Goal: Find specific page/section: Find specific page/section

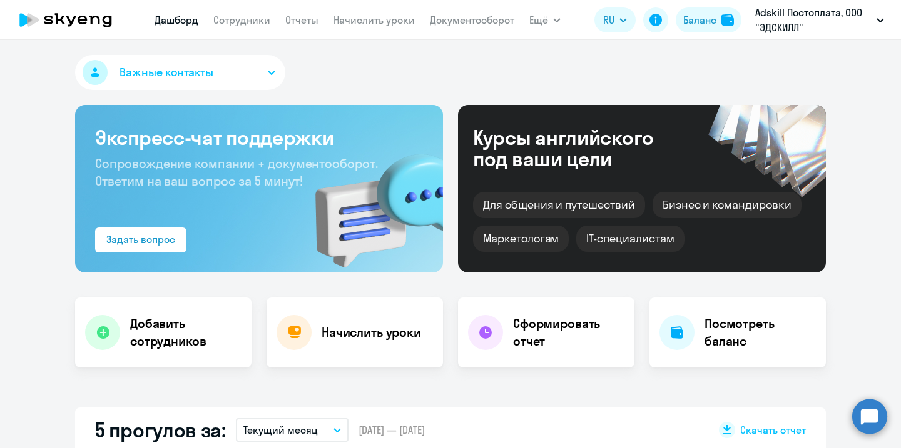
select select "30"
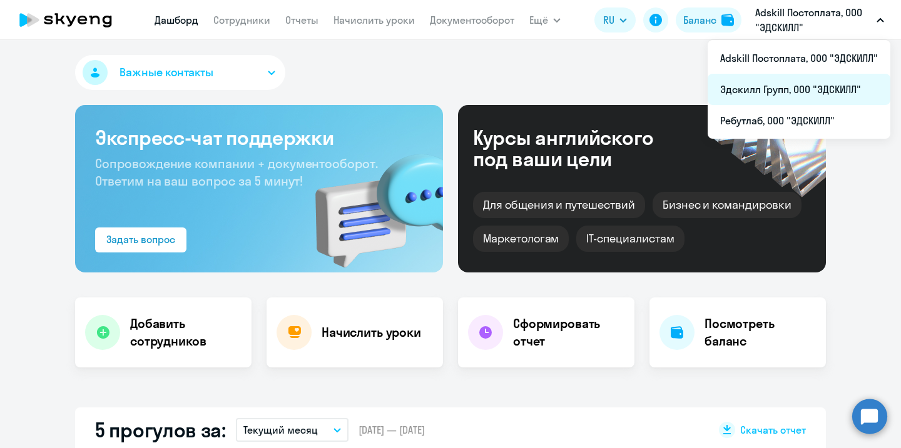
click at [795, 94] on li "Эдскилл Групп, ООО "ЭДСКИЛЛ"" at bounding box center [798, 89] width 183 height 31
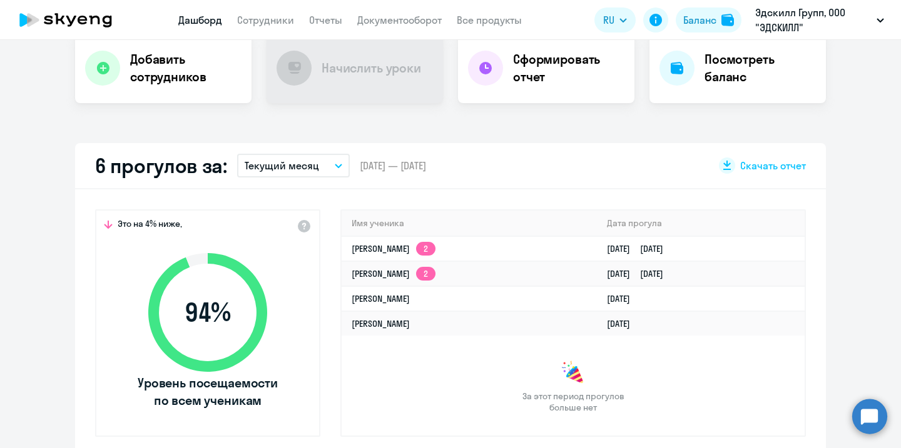
select select "30"
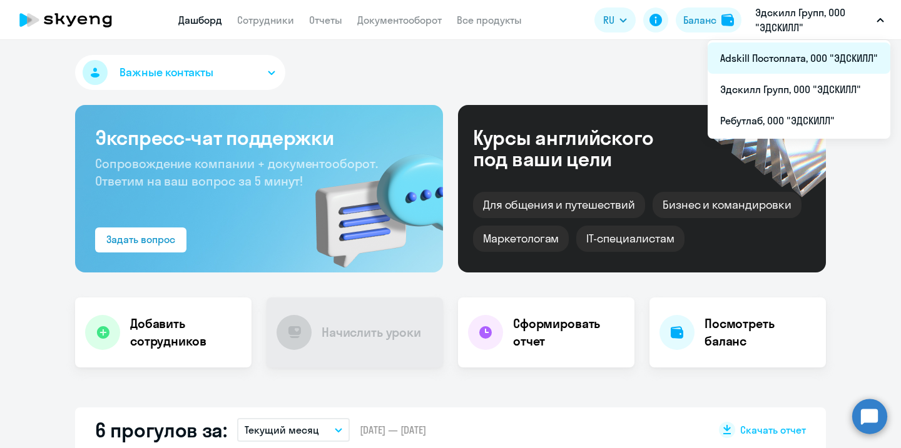
click at [751, 57] on li "Adskill Постоплата, ООО "ЭДСКИЛЛ"" at bounding box center [798, 58] width 183 height 31
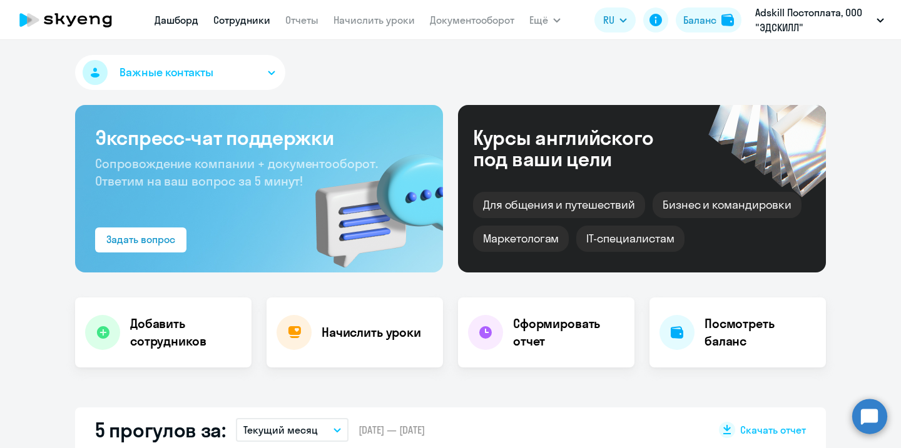
click at [226, 18] on link "Сотрудники" at bounding box center [241, 20] width 57 height 13
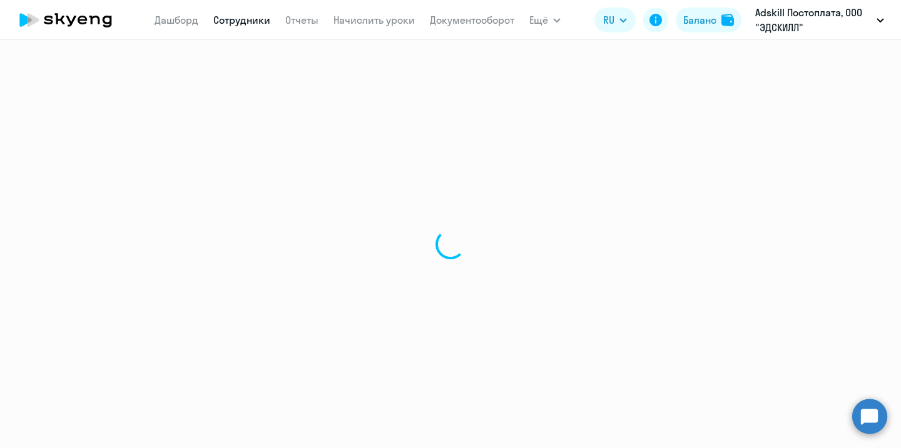
select select "30"
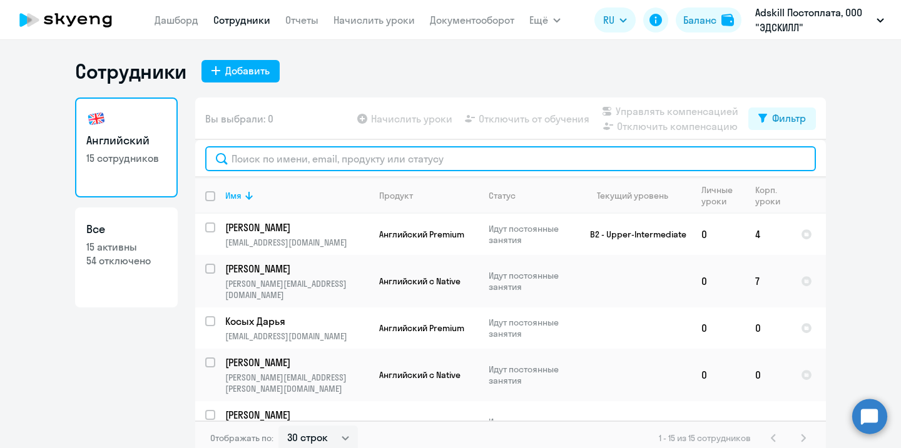
click at [267, 163] on input "text" at bounding box center [510, 158] width 610 height 25
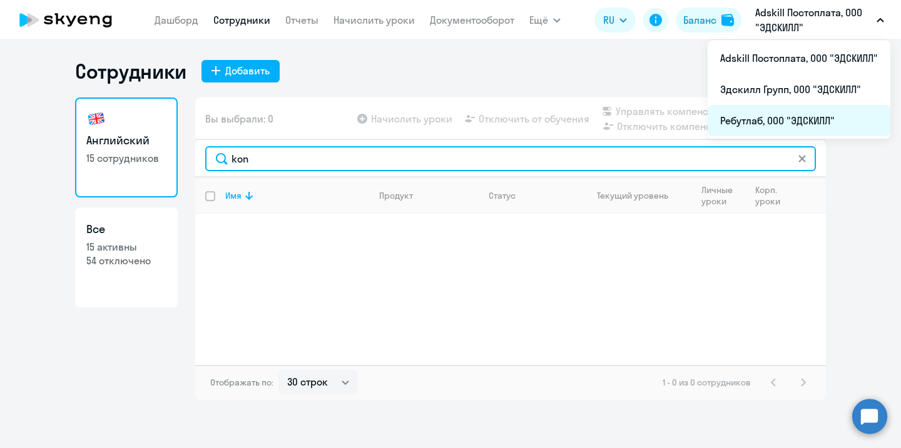
type input "kon"
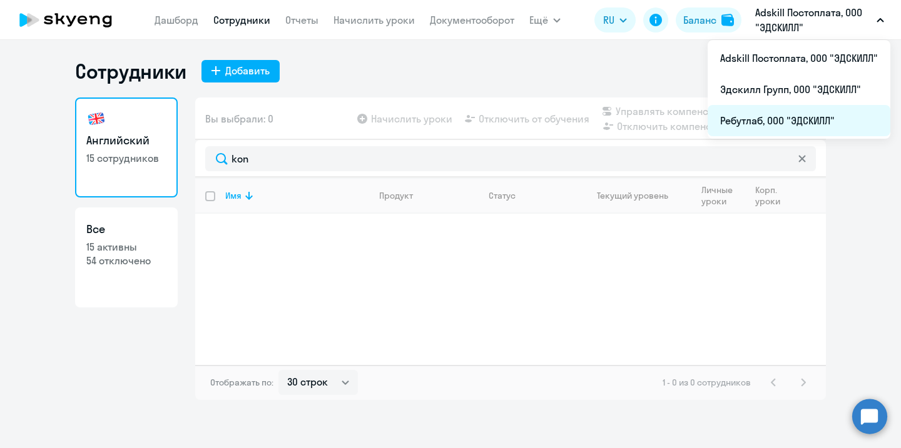
click at [787, 105] on li "Ребутлаб, ООО "ЭДСКИЛЛ"" at bounding box center [798, 120] width 183 height 31
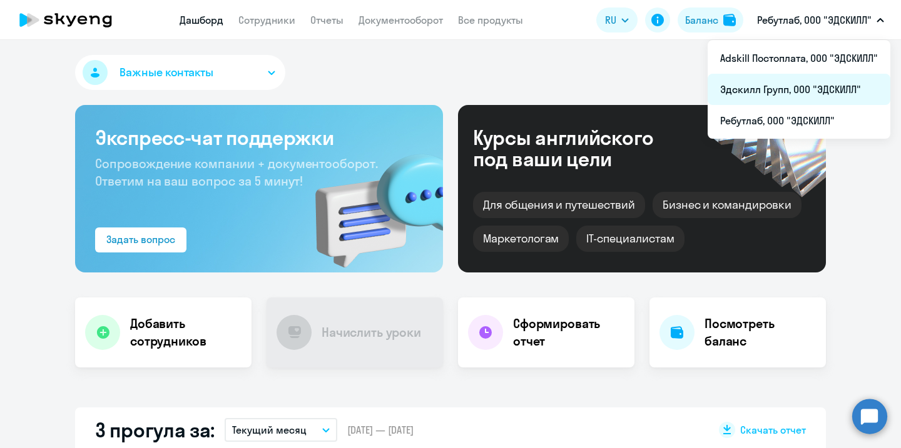
click at [804, 79] on li "Эдскилл Групп, ООО "ЭДСКИЛЛ"" at bounding box center [798, 89] width 183 height 31
select select "30"
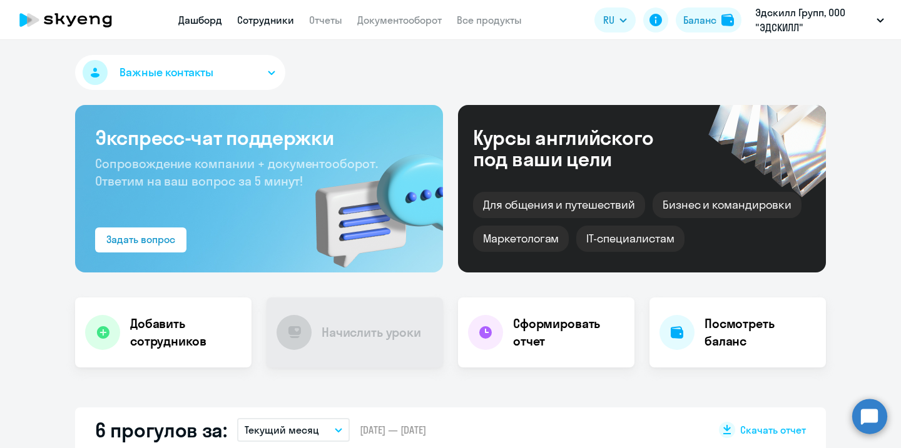
click at [254, 19] on link "Сотрудники" at bounding box center [265, 20] width 57 height 13
select select "30"
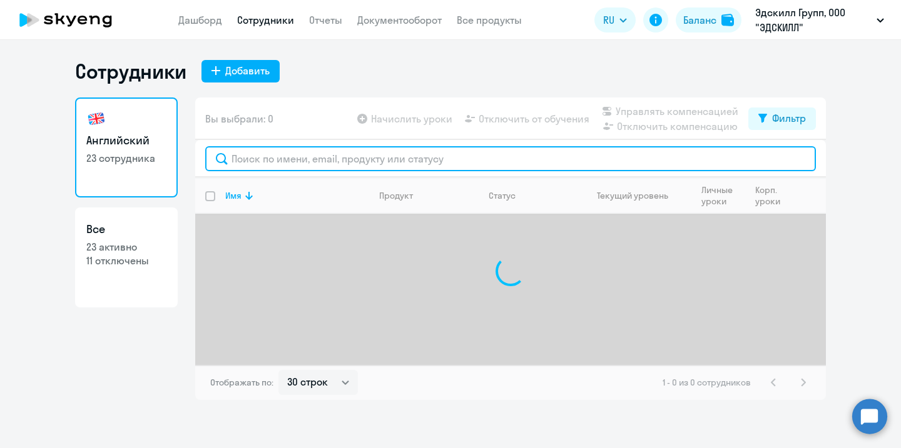
click at [312, 164] on input "text" at bounding box center [510, 158] width 610 height 25
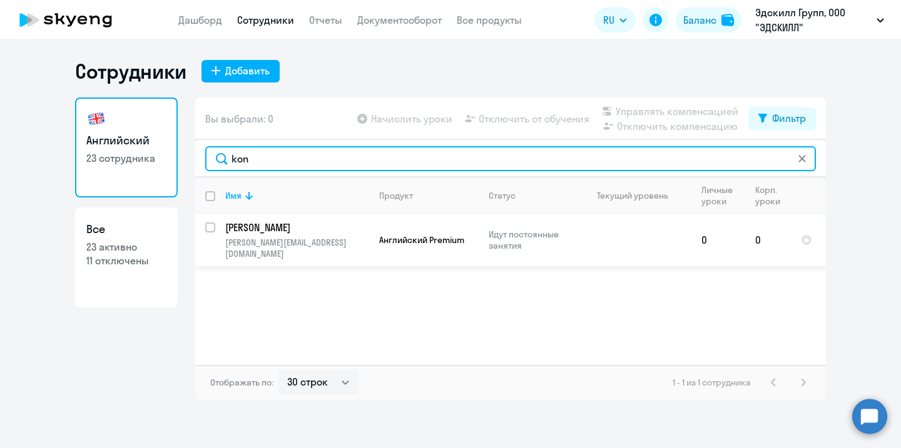
type input "kon"
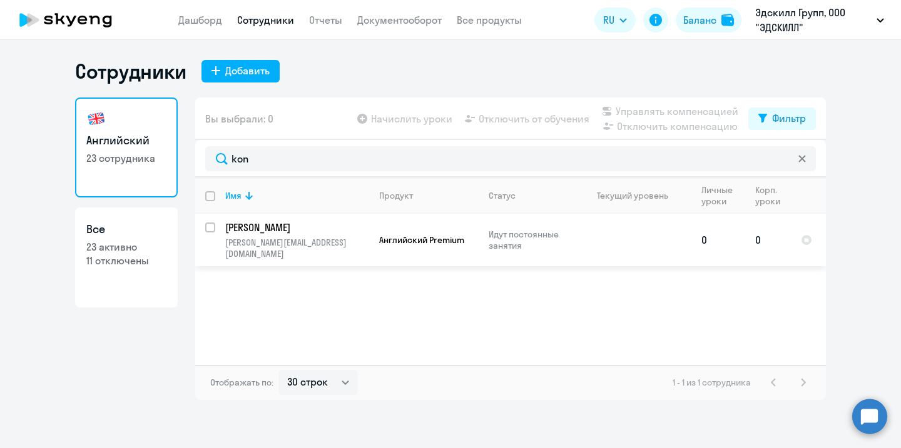
click at [215, 226] on input "select row 42128082" at bounding box center [217, 235] width 25 height 25
checkbox input "true"
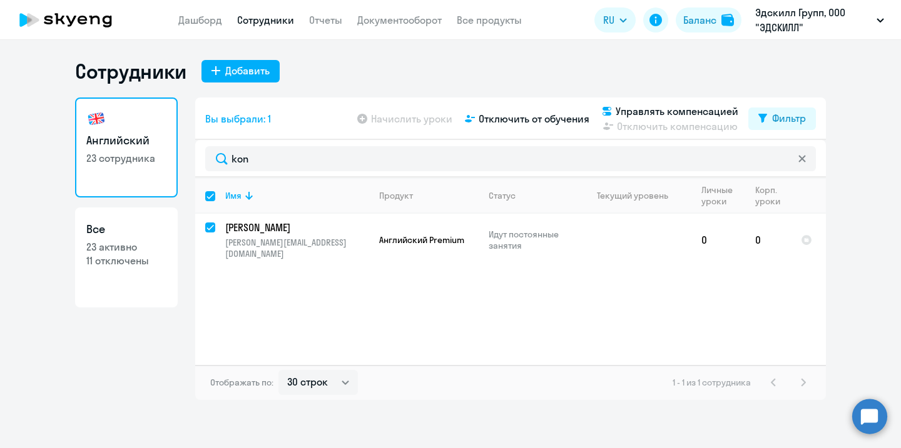
click at [73, 30] on icon at bounding box center [66, 19] width 110 height 31
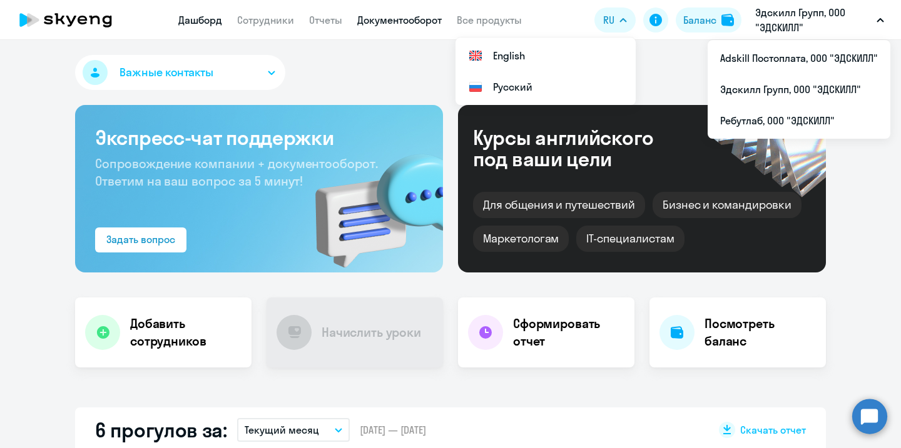
select select "30"
click at [395, 24] on link "Документооборот" at bounding box center [399, 20] width 84 height 13
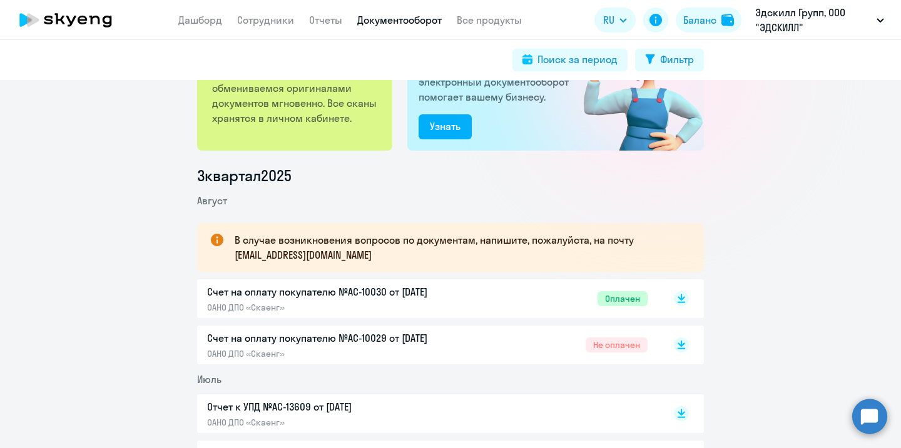
scroll to position [89, 0]
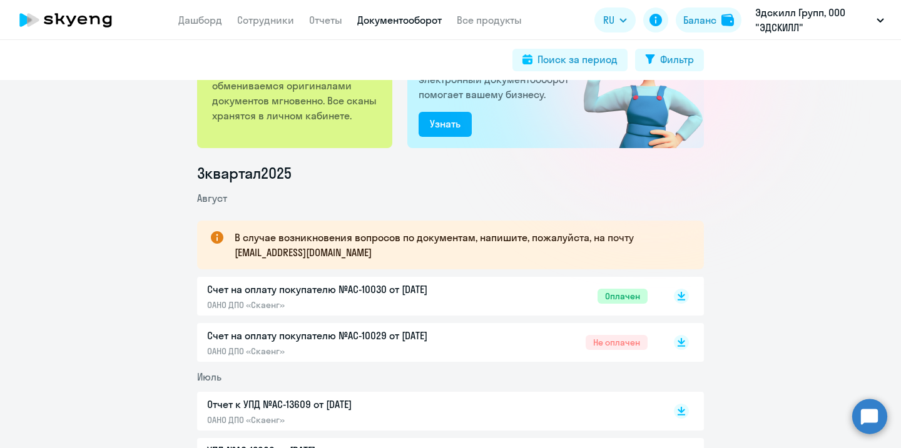
click at [612, 338] on span "Не оплачен" at bounding box center [616, 342] width 62 height 15
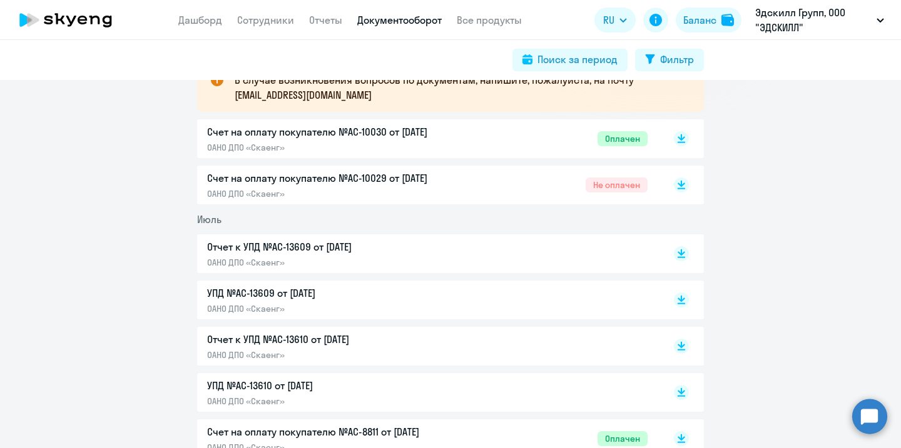
scroll to position [0, 0]
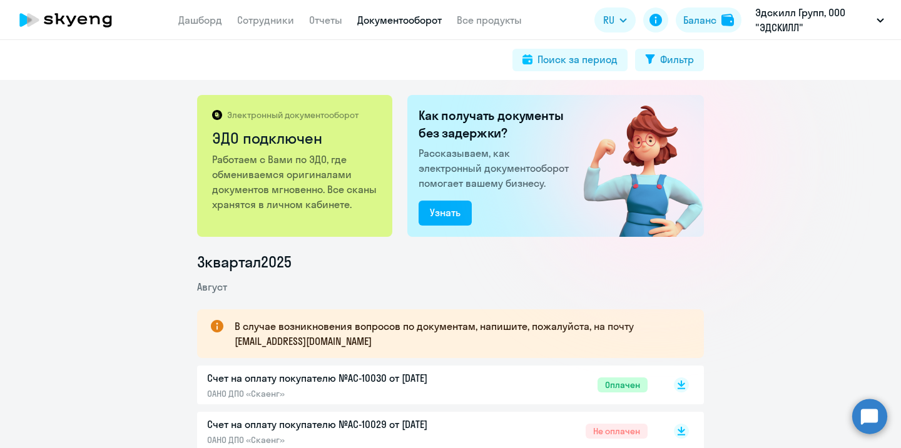
click at [76, 29] on icon at bounding box center [66, 19] width 110 height 31
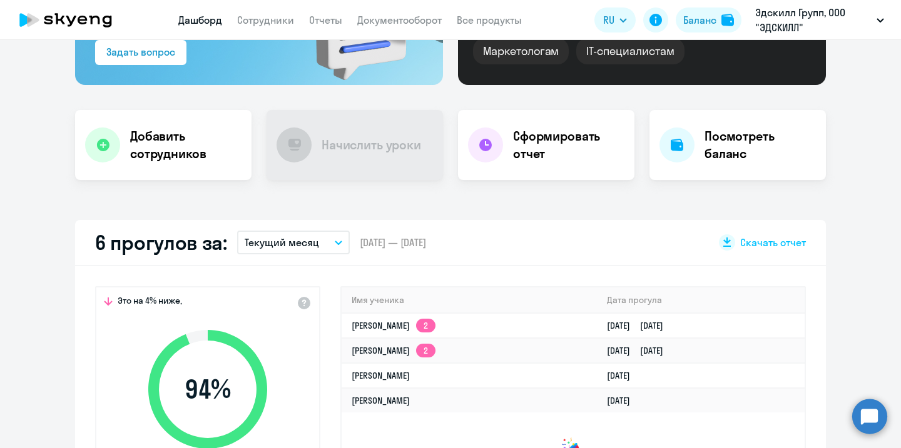
select select "30"
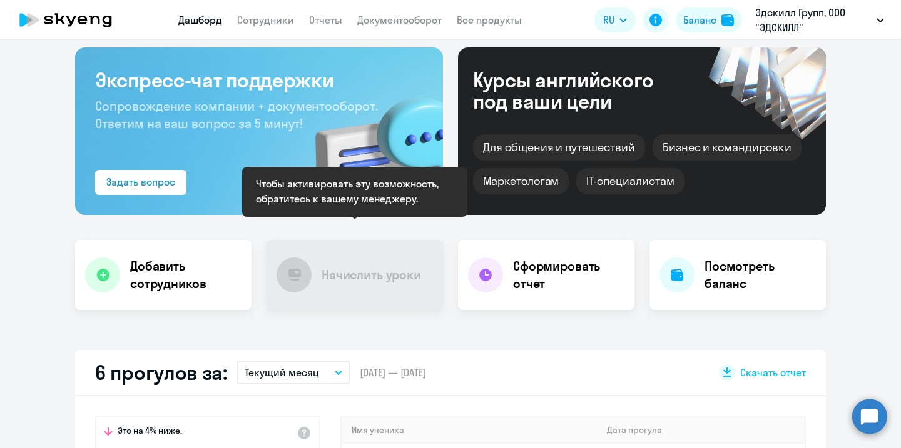
scroll to position [57, 0]
